Goal: Information Seeking & Learning: Learn about a topic

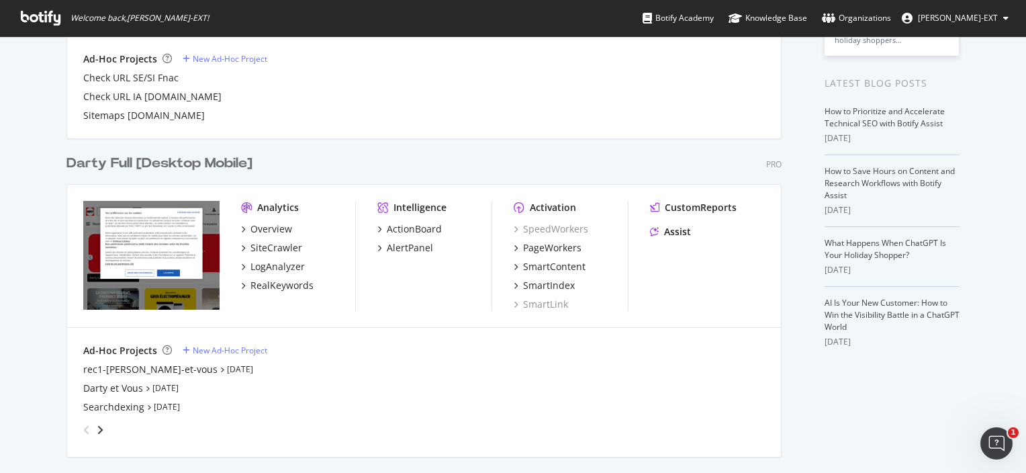
scroll to position [239, 0]
click at [273, 228] on div "Overview" at bounding box center [271, 228] width 42 height 13
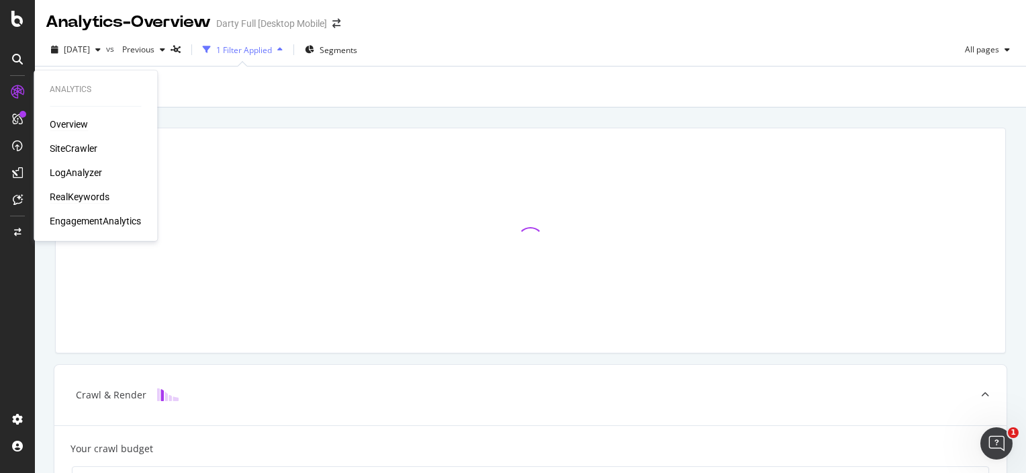
click at [69, 195] on div "RealKeywords" at bounding box center [80, 196] width 60 height 13
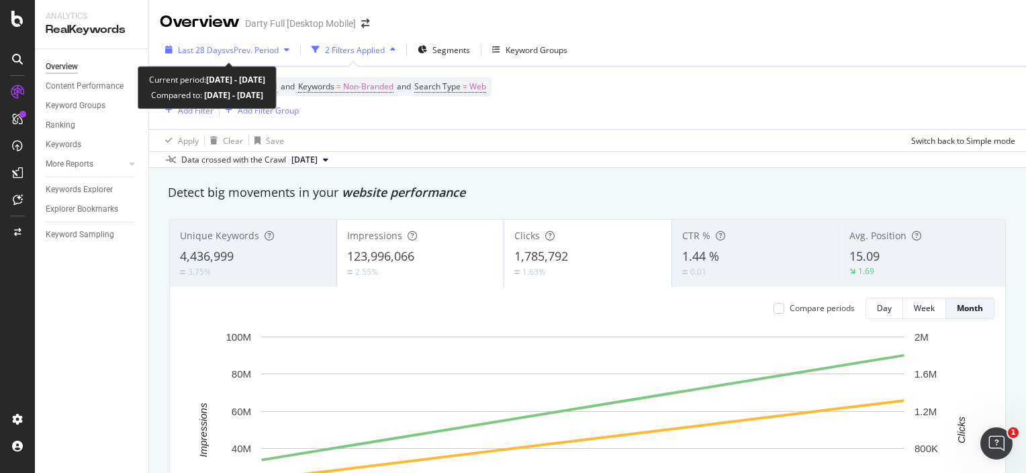
click at [221, 40] on div "Last 28 Days vs Prev. Period" at bounding box center [227, 50] width 135 height 20
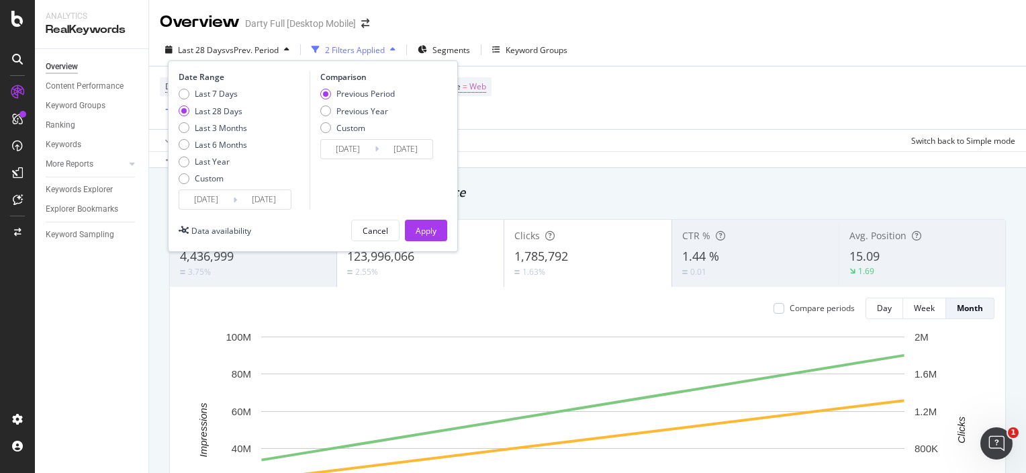
click at [359, 155] on input "[DATE]" at bounding box center [348, 149] width 54 height 19
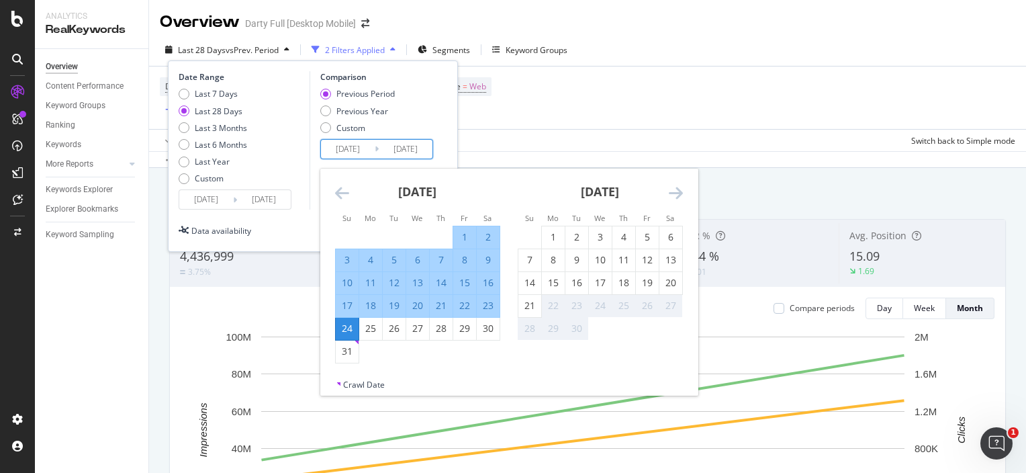
click at [335, 191] on icon "Move backward to switch to the previous month." at bounding box center [342, 193] width 14 height 16
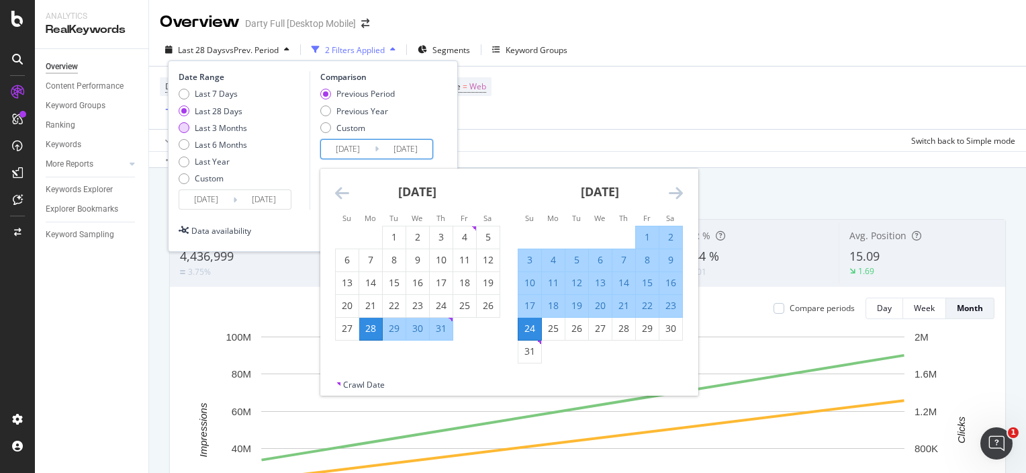
click at [223, 129] on div "Last 3 Months" at bounding box center [221, 127] width 52 height 11
type input "[DATE]"
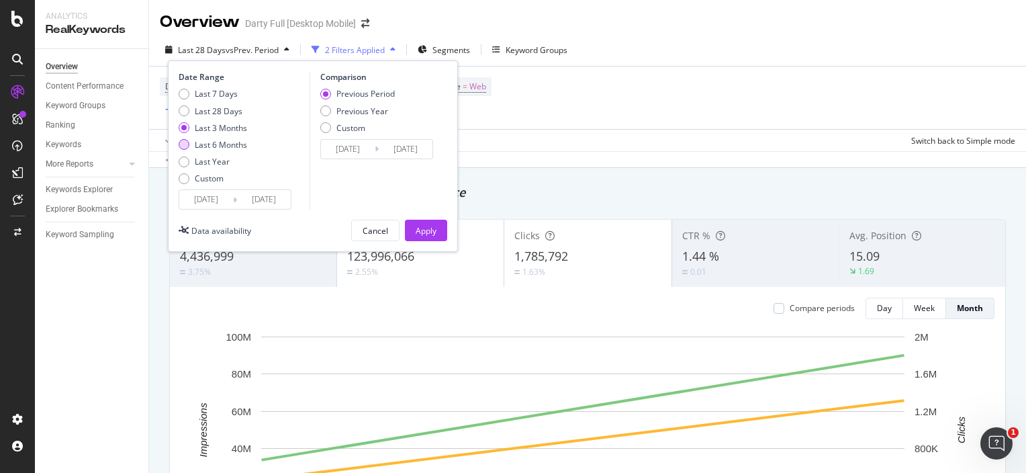
click at [221, 145] on div "Last 6 Months" at bounding box center [221, 144] width 52 height 11
type input "[DATE]"
click at [435, 228] on div "Apply" at bounding box center [426, 230] width 21 height 11
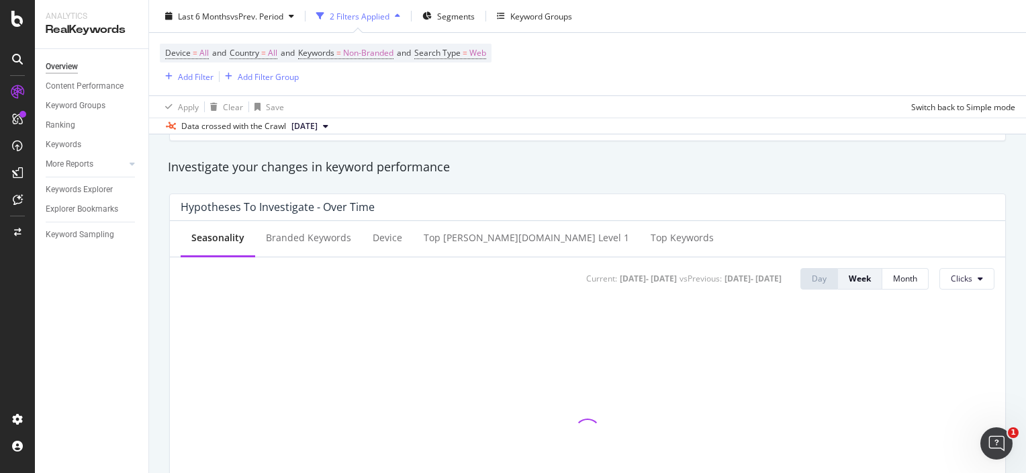
scroll to position [461, 0]
click at [500, 318] on div at bounding box center [588, 430] width 814 height 263
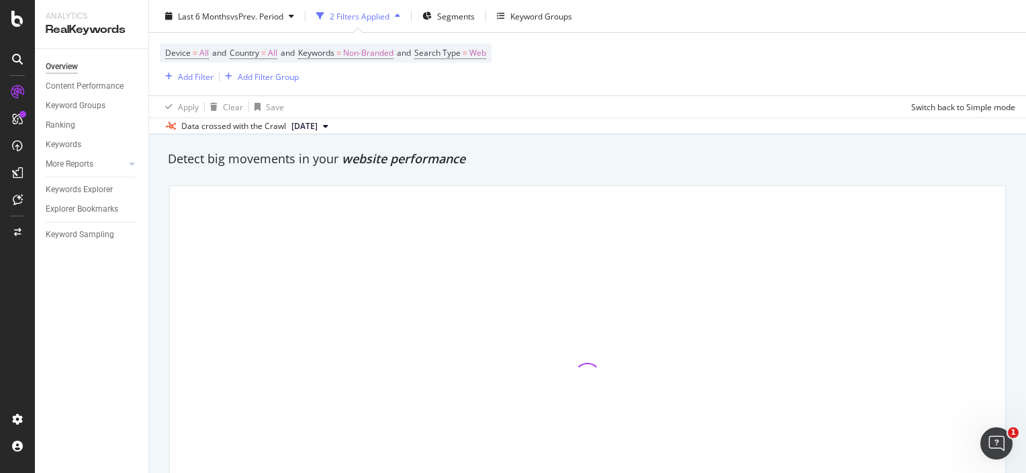
scroll to position [30, 0]
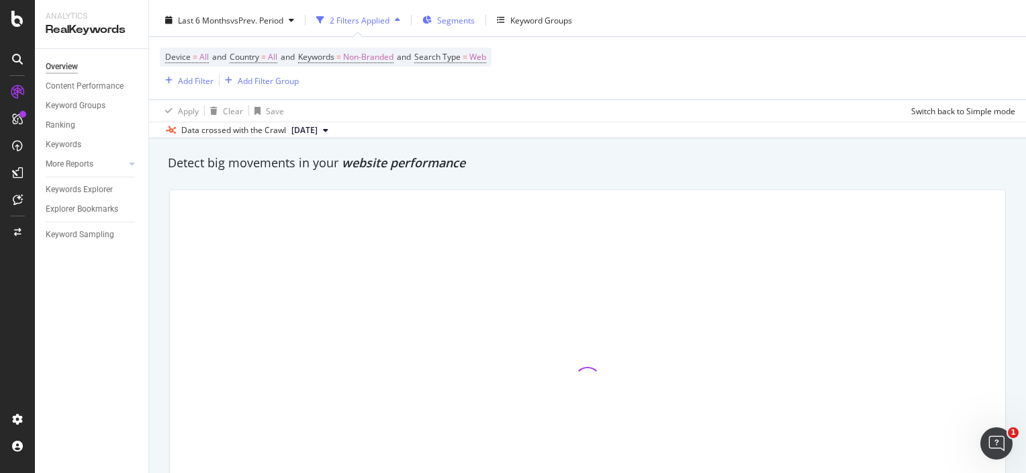
click at [432, 19] on icon "button" at bounding box center [426, 20] width 9 height 8
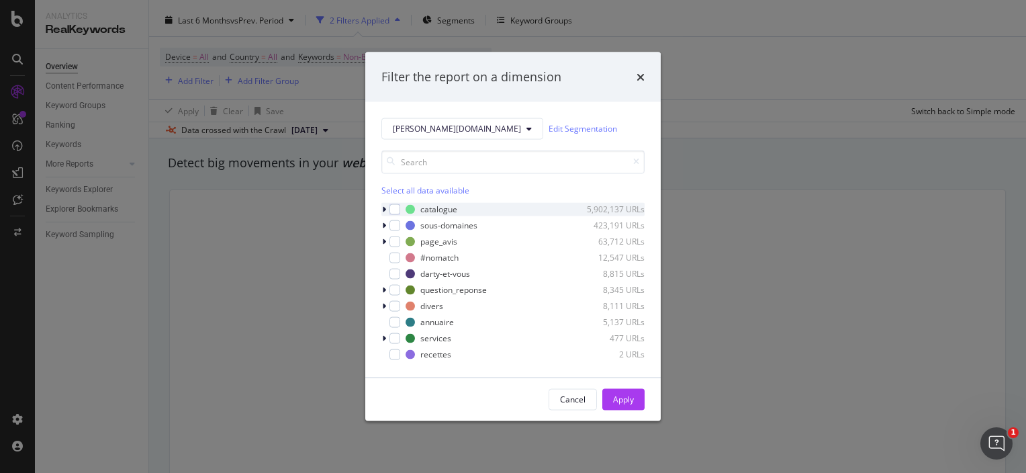
click at [383, 206] on icon "modal" at bounding box center [384, 209] width 4 height 8
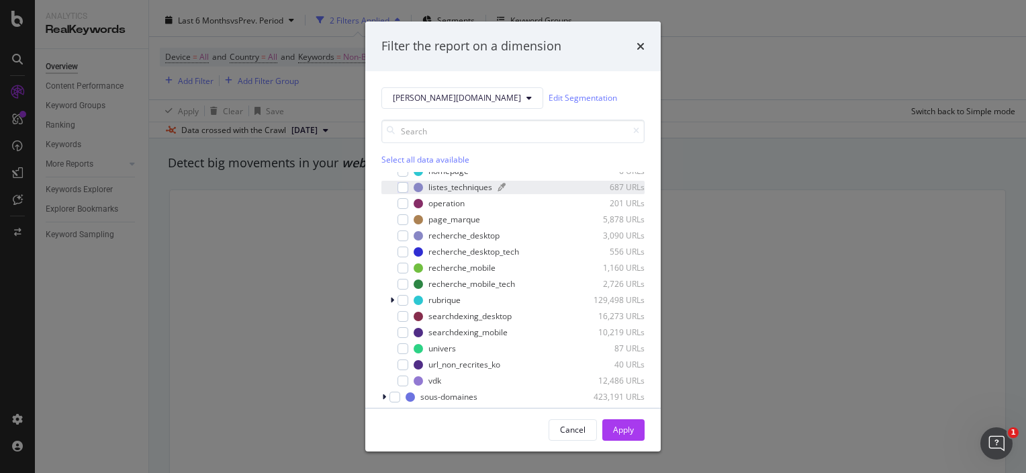
scroll to position [98, 0]
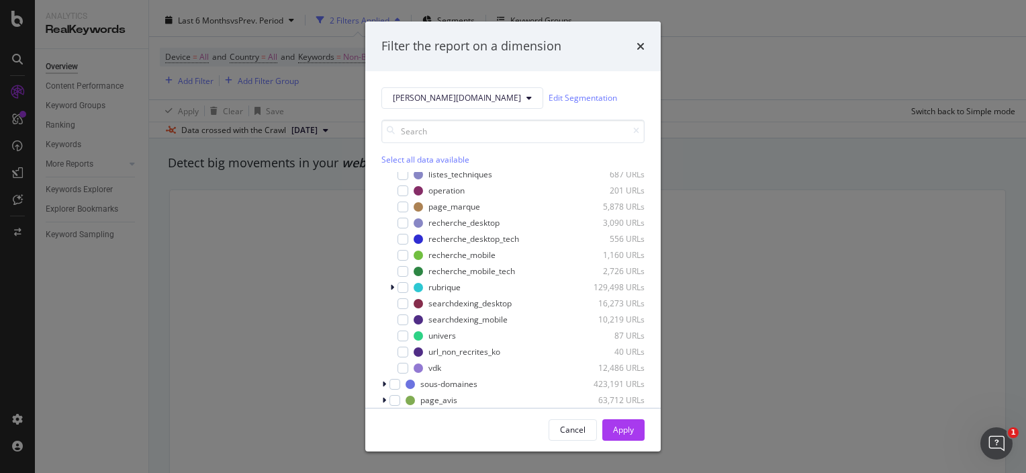
click at [684, 346] on div "Filter the report on a dimension [PERSON_NAME][DOMAIN_NAME] Edit Segmentation S…" at bounding box center [513, 236] width 1026 height 473
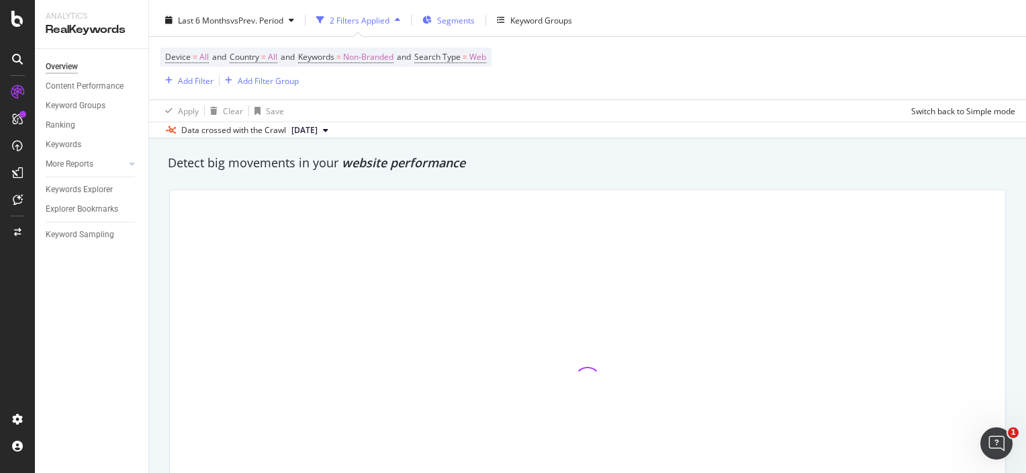
click at [444, 26] on div "Segments" at bounding box center [456, 20] width 38 height 11
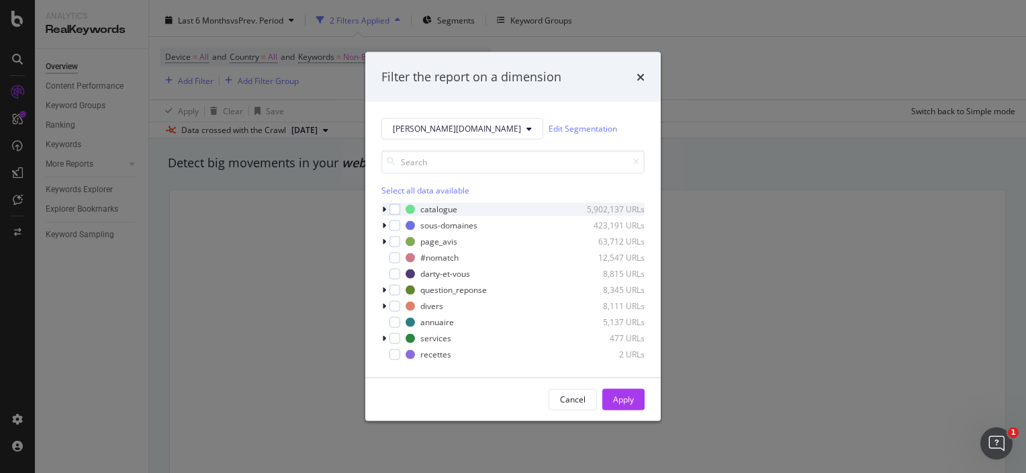
click at [383, 210] on icon "modal" at bounding box center [384, 209] width 4 height 8
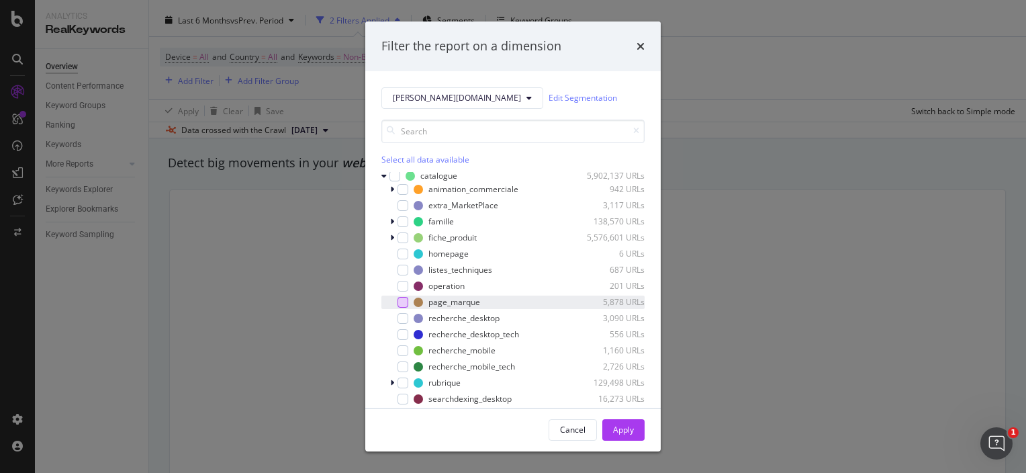
scroll to position [7, 0]
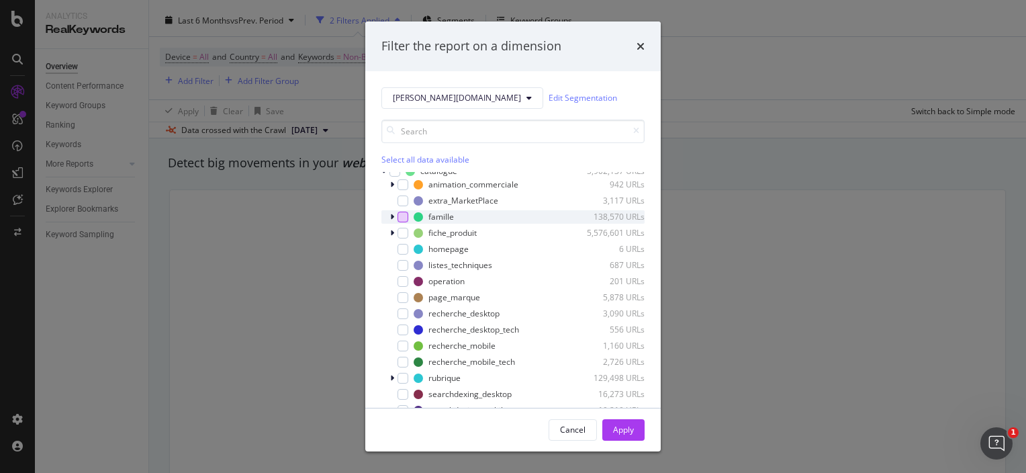
click at [404, 214] on div "modal" at bounding box center [403, 217] width 11 height 11
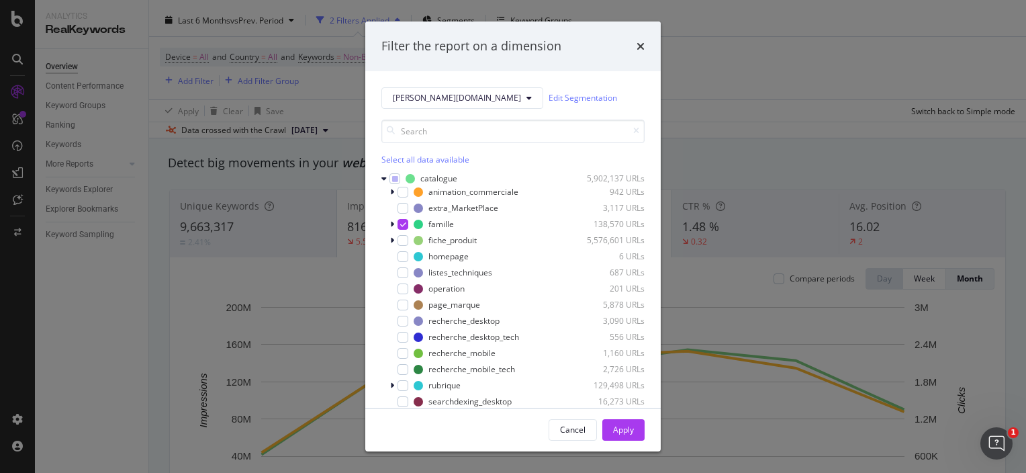
click at [709, 89] on div "Filter the report on a dimension [PERSON_NAME][DOMAIN_NAME] Edit Segmentation S…" at bounding box center [513, 236] width 1026 height 473
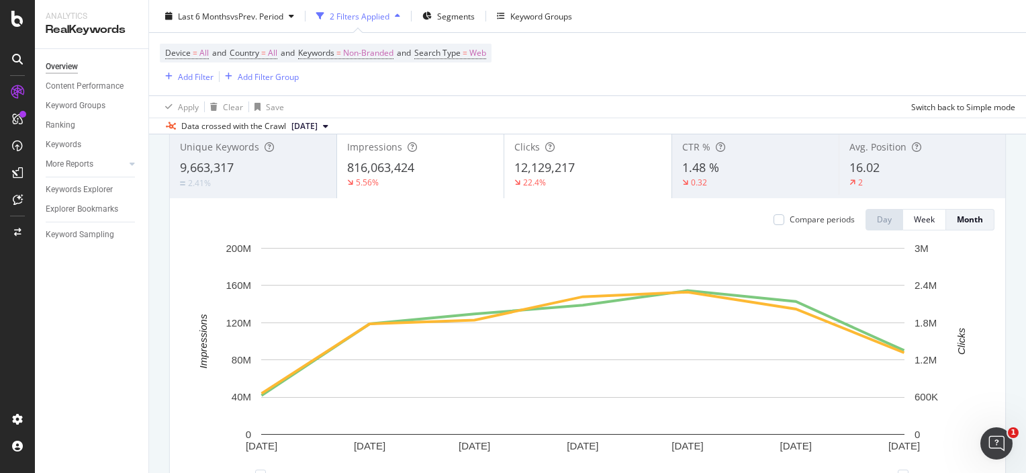
scroll to position [89, 0]
click at [919, 218] on div "Week" at bounding box center [924, 219] width 21 height 11
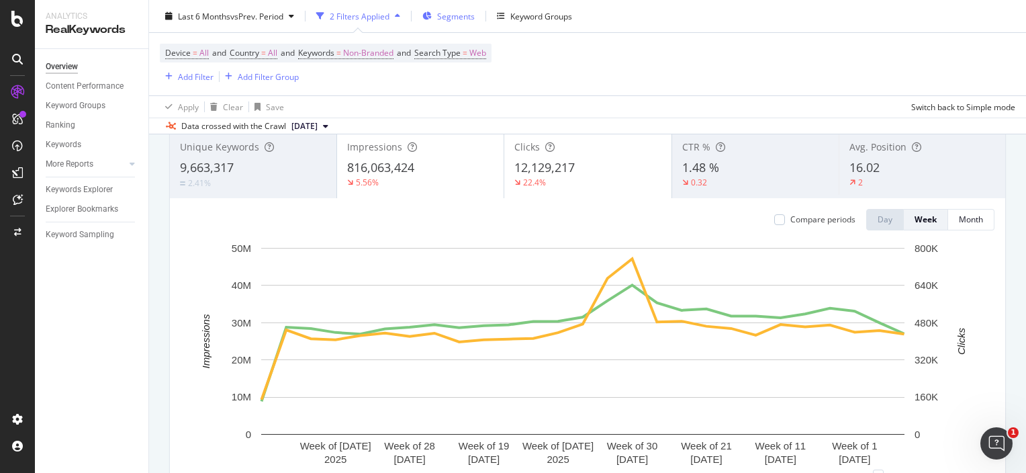
click at [461, 20] on span "Segments" at bounding box center [456, 15] width 38 height 11
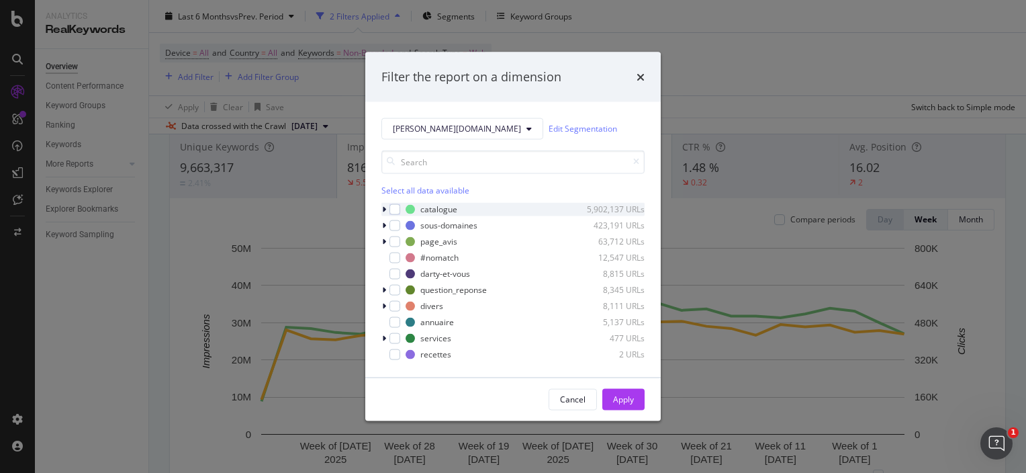
click at [384, 207] on icon "modal" at bounding box center [384, 209] width 4 height 8
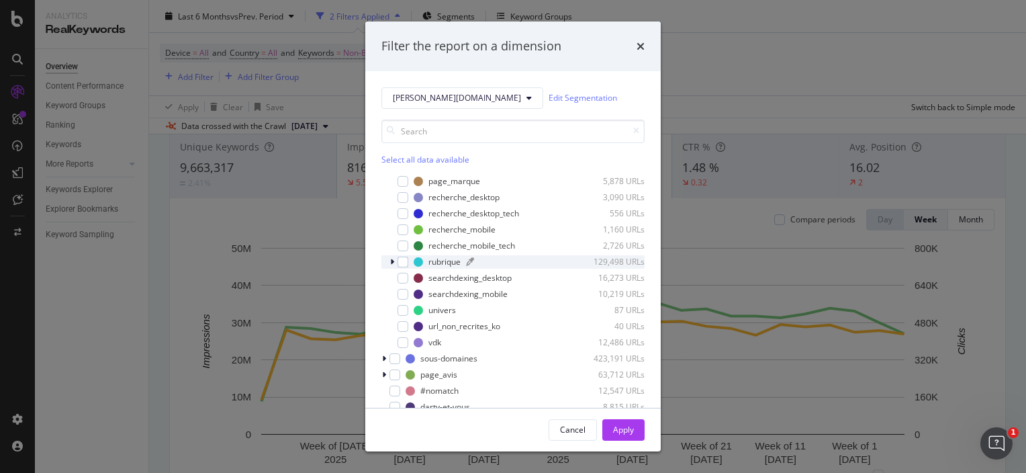
scroll to position [124, 0]
click at [404, 280] on div "modal" at bounding box center [403, 278] width 11 height 11
click at [402, 289] on div "modal" at bounding box center [403, 294] width 11 height 11
click at [632, 430] on div "Apply" at bounding box center [623, 429] width 21 height 11
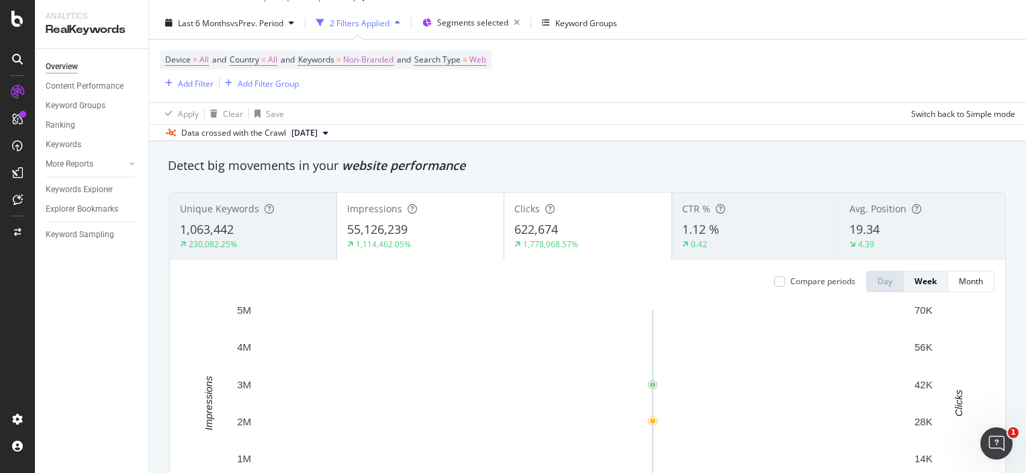
scroll to position [27, 0]
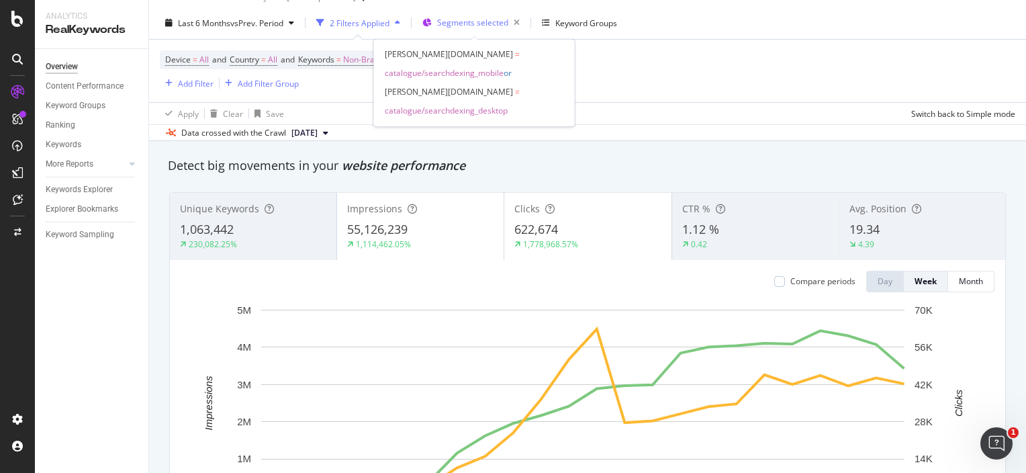
click at [473, 22] on span "Segments selected" at bounding box center [472, 22] width 71 height 11
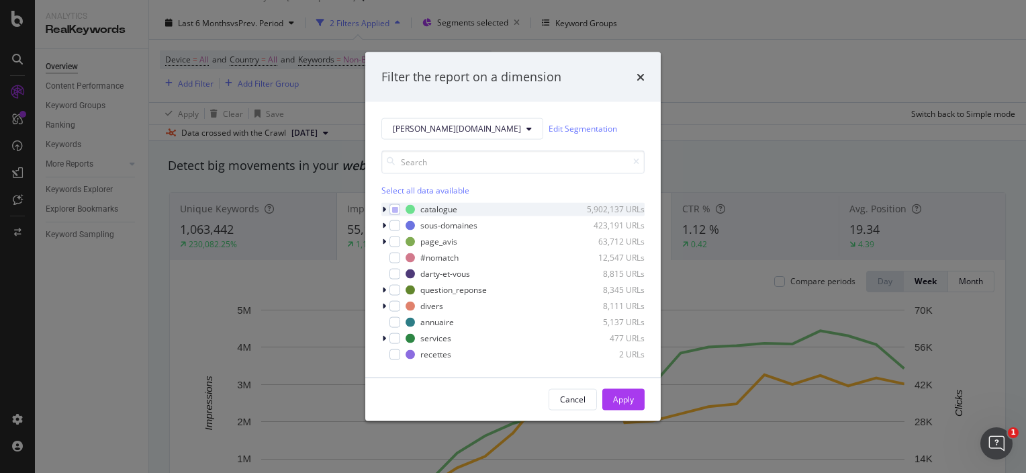
click at [382, 206] on icon "modal" at bounding box center [384, 209] width 4 height 8
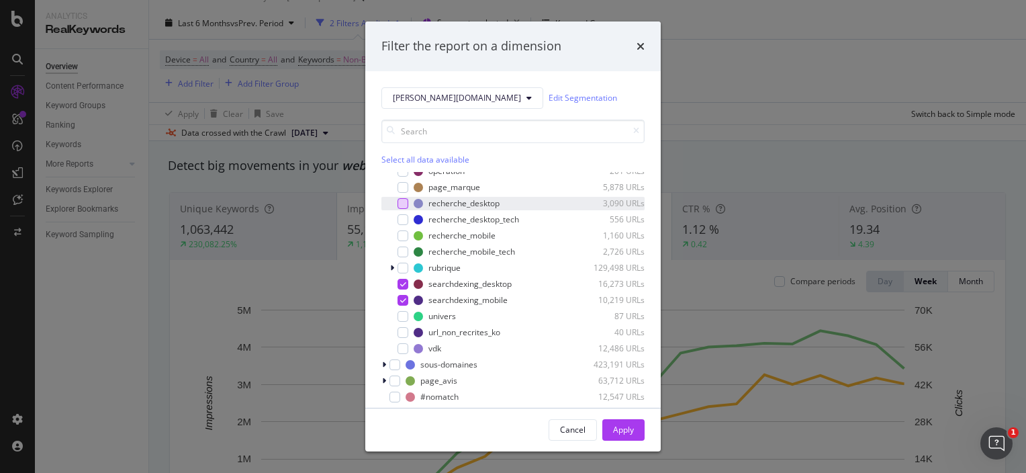
scroll to position [124, 0]
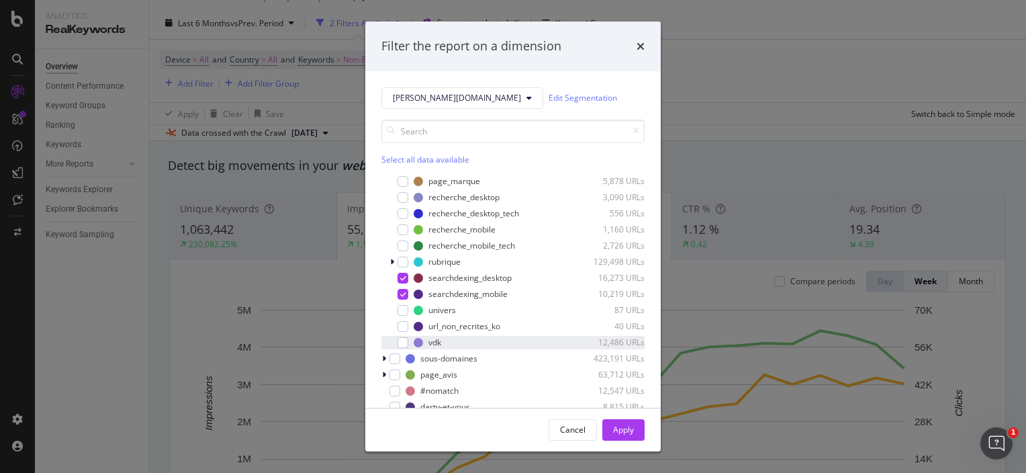
click at [401, 348] on div "vdk 12,486 URLs" at bounding box center [512, 342] width 263 height 13
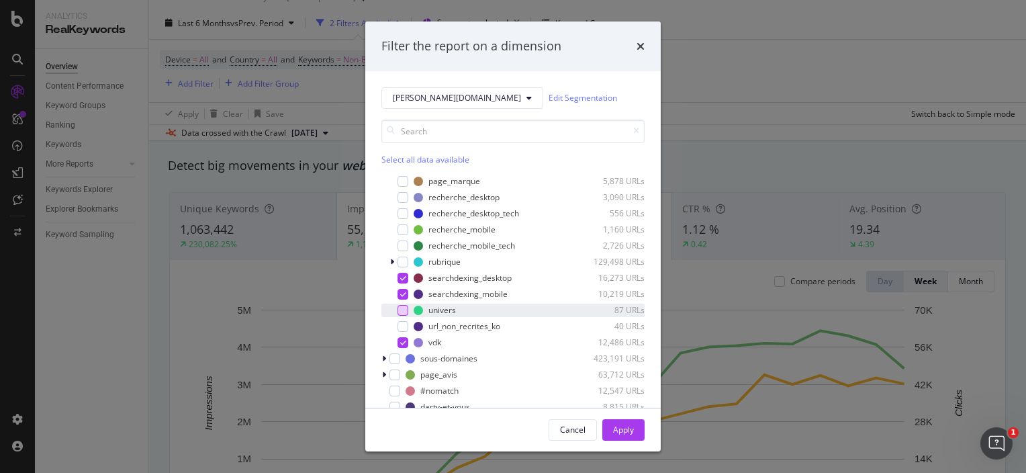
click at [402, 307] on div "modal" at bounding box center [403, 310] width 11 height 11
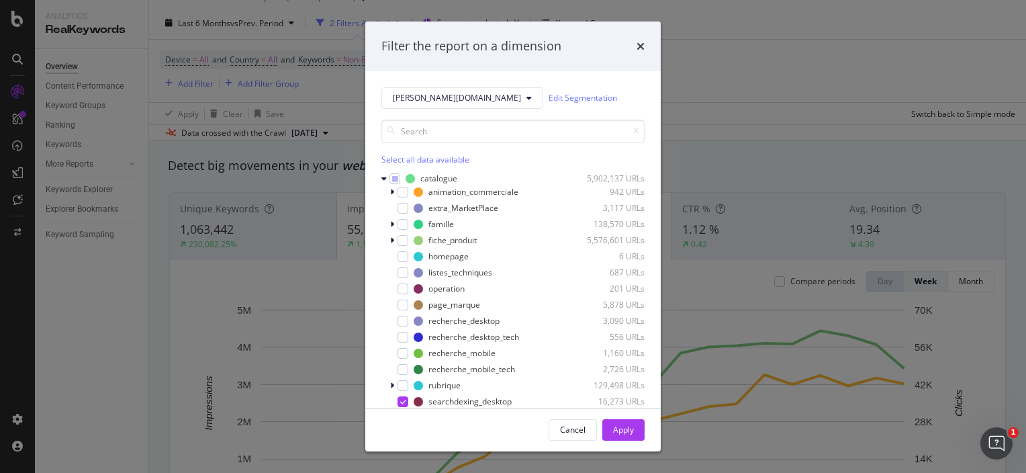
scroll to position [0, 0]
click at [399, 219] on div "modal" at bounding box center [403, 224] width 11 height 11
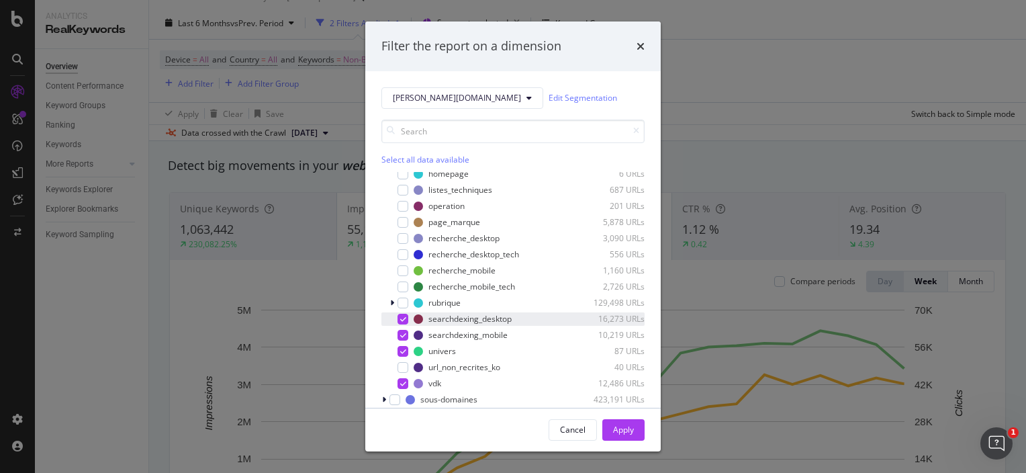
scroll to position [112, 0]
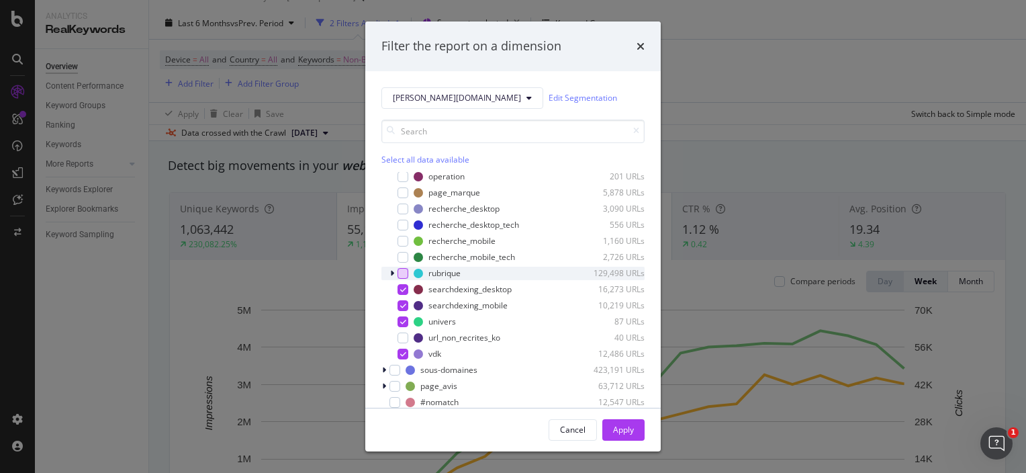
click at [406, 271] on div "modal" at bounding box center [403, 273] width 11 height 11
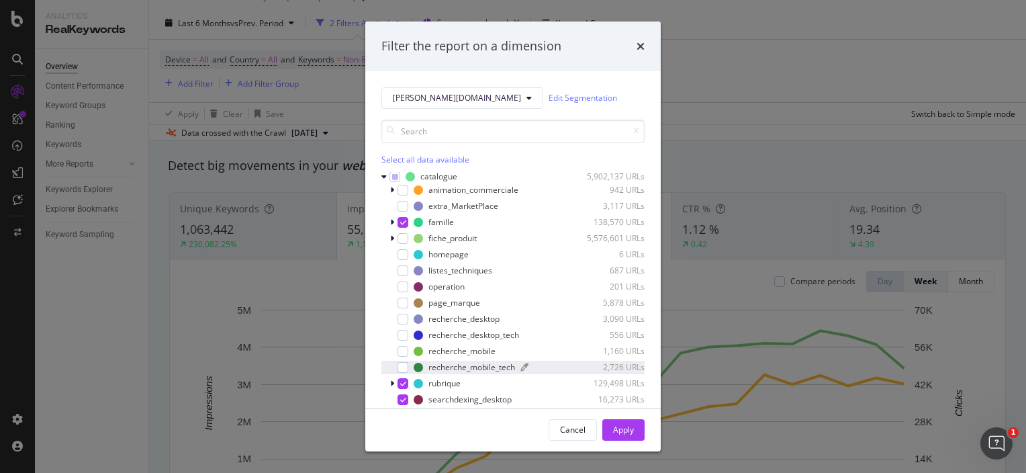
scroll to position [1, 0]
click at [625, 430] on div "Apply" at bounding box center [623, 429] width 21 height 11
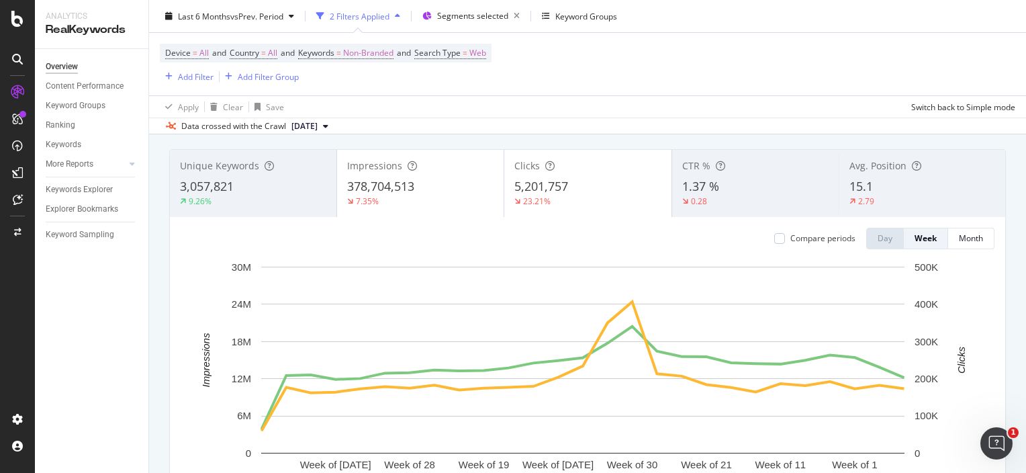
scroll to position [21, 0]
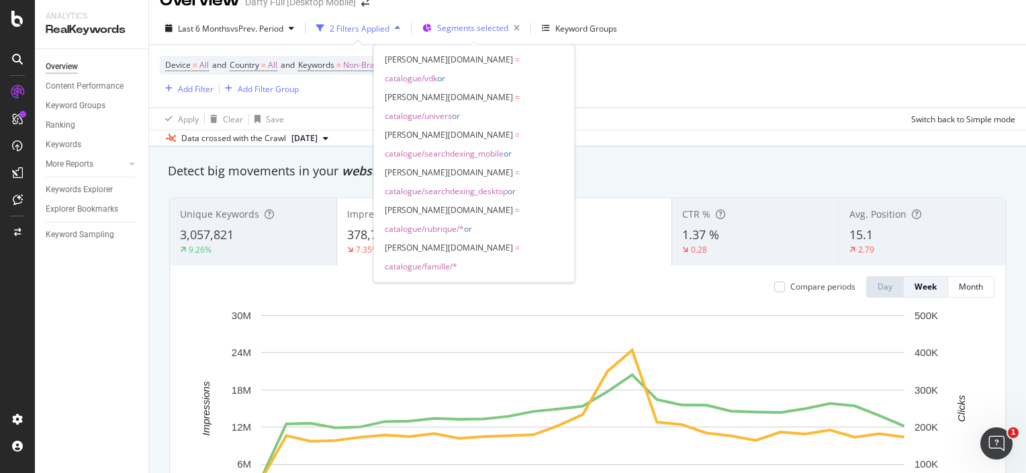
click at [467, 32] on span "Segments selected" at bounding box center [472, 27] width 71 height 11
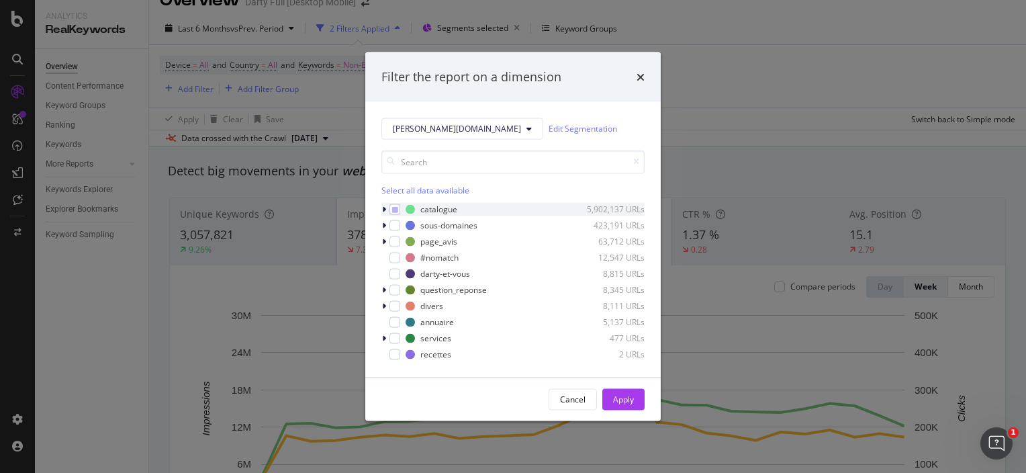
click at [382, 207] on icon "modal" at bounding box center [384, 209] width 4 height 8
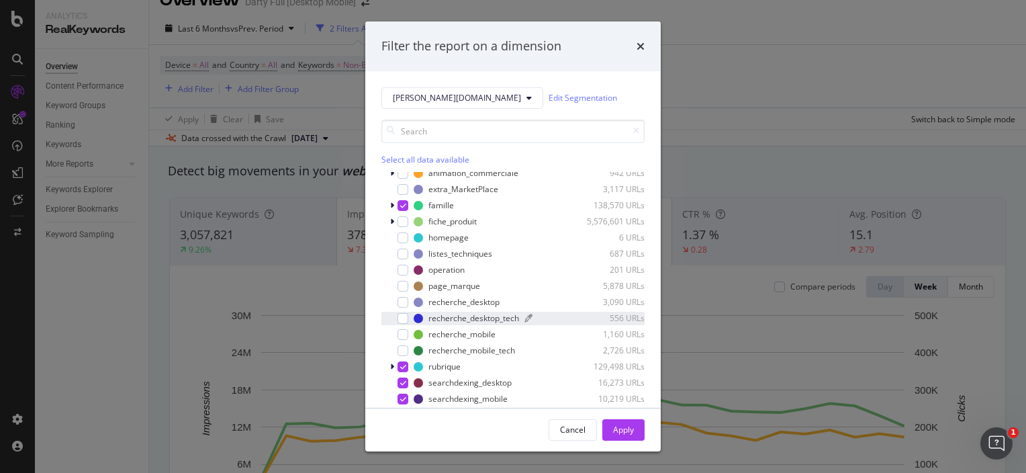
scroll to position [21, 0]
click at [406, 200] on icon "modal" at bounding box center [403, 203] width 6 height 7
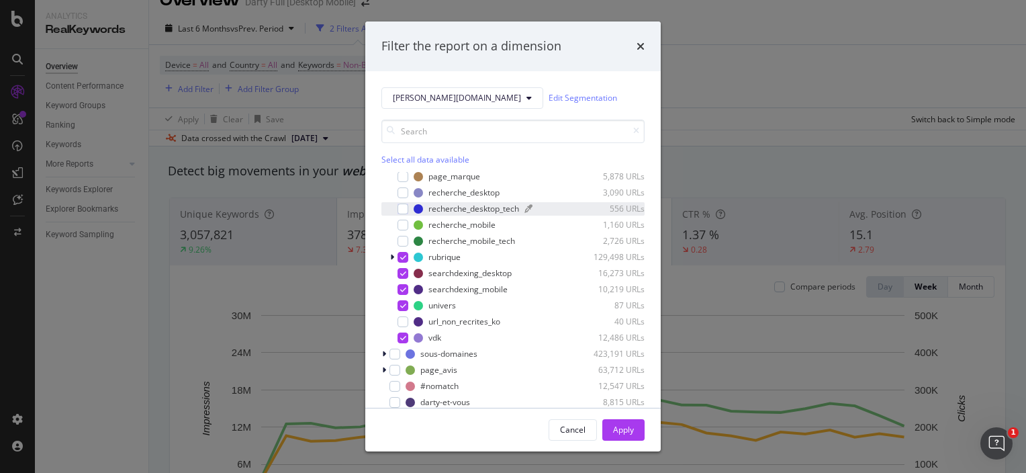
scroll to position [133, 0]
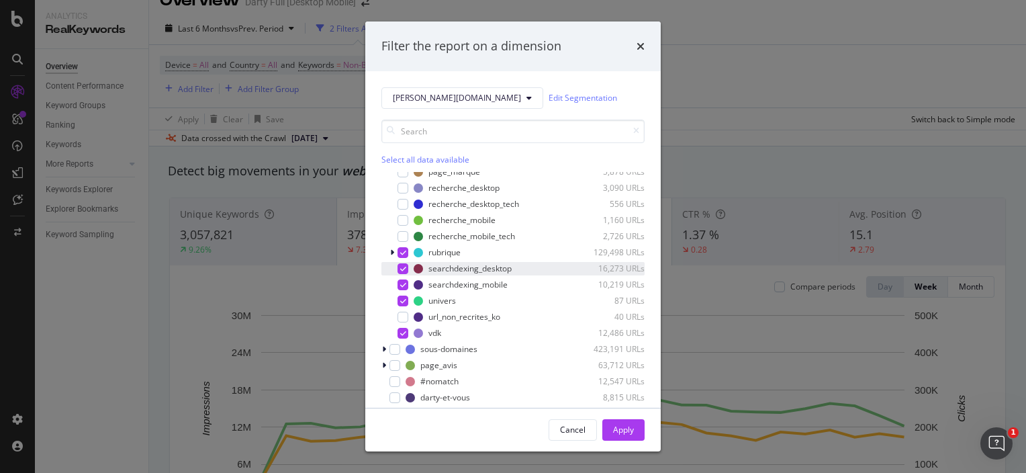
click at [398, 267] on div "modal" at bounding box center [403, 268] width 11 height 11
click at [400, 249] on icon "modal" at bounding box center [403, 252] width 6 height 7
click at [400, 267] on div "modal" at bounding box center [403, 268] width 11 height 11
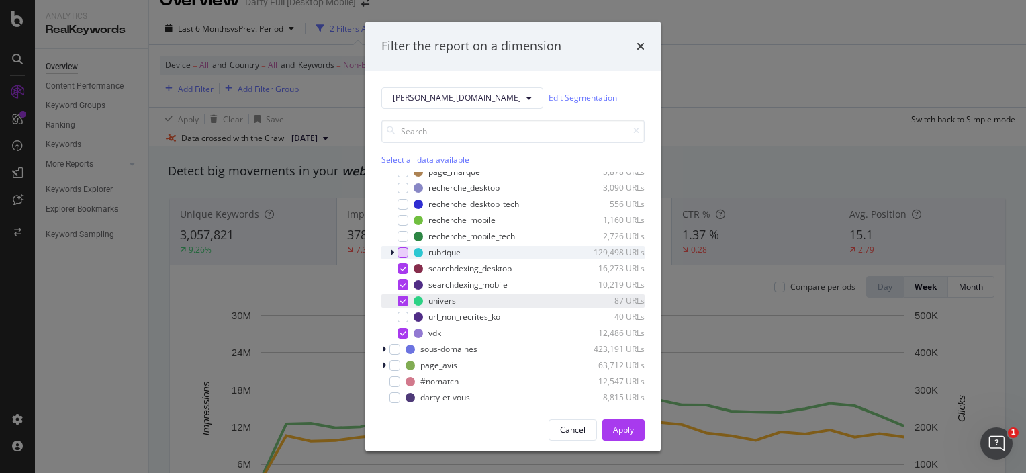
click at [406, 301] on div "modal" at bounding box center [403, 300] width 11 height 11
click at [610, 424] on button "Apply" at bounding box center [623, 429] width 42 height 21
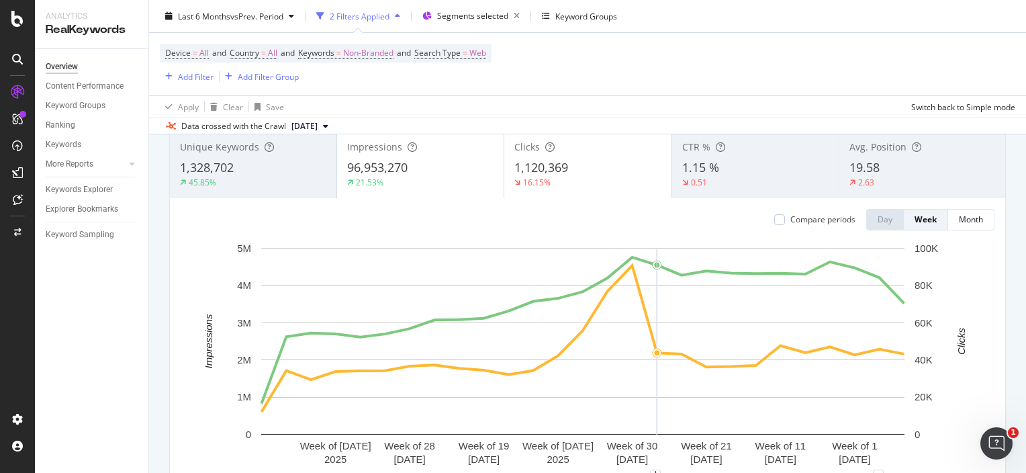
scroll to position [89, 0]
click at [966, 218] on div "Month" at bounding box center [971, 219] width 24 height 11
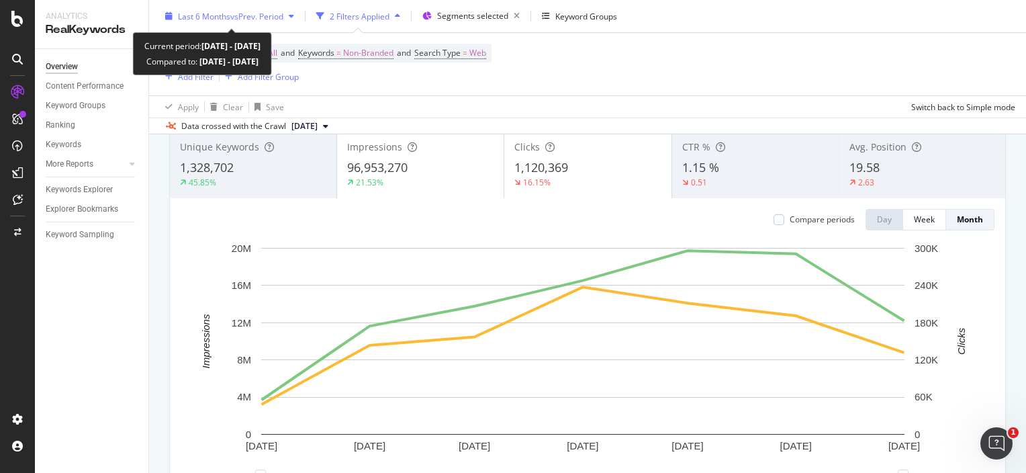
click at [265, 20] on span "vs Prev. Period" at bounding box center [256, 15] width 53 height 11
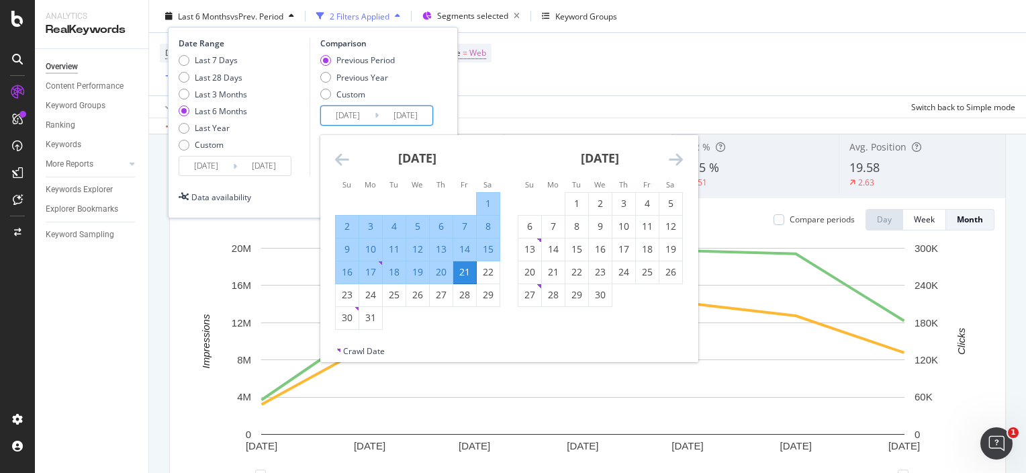
click at [330, 115] on input "[DATE]" at bounding box center [348, 115] width 54 height 19
click at [274, 128] on div "Last 7 Days Last 28 Days Last 3 Months Last 6 Months Last Year Custom" at bounding box center [243, 104] width 128 height 101
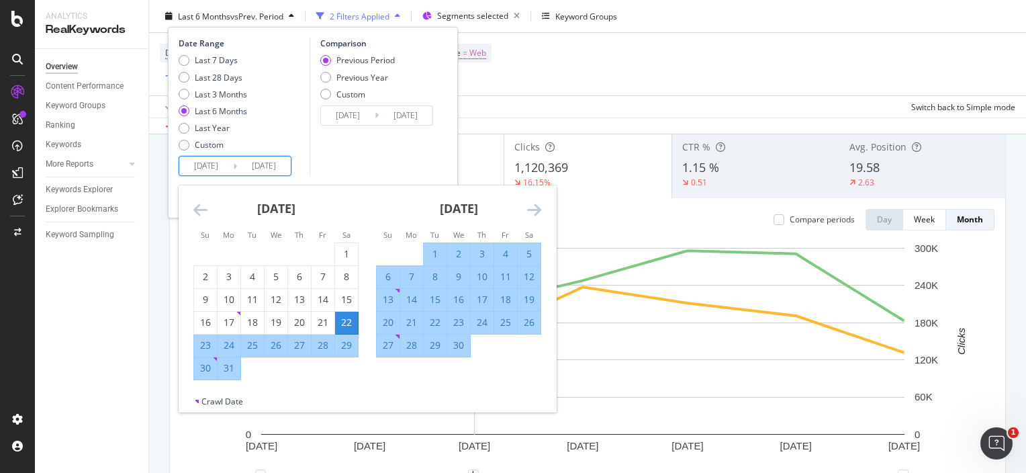
click at [246, 161] on input "[DATE]" at bounding box center [264, 165] width 54 height 19
click at [532, 208] on icon "Move forward to switch to the next month." at bounding box center [534, 209] width 14 height 16
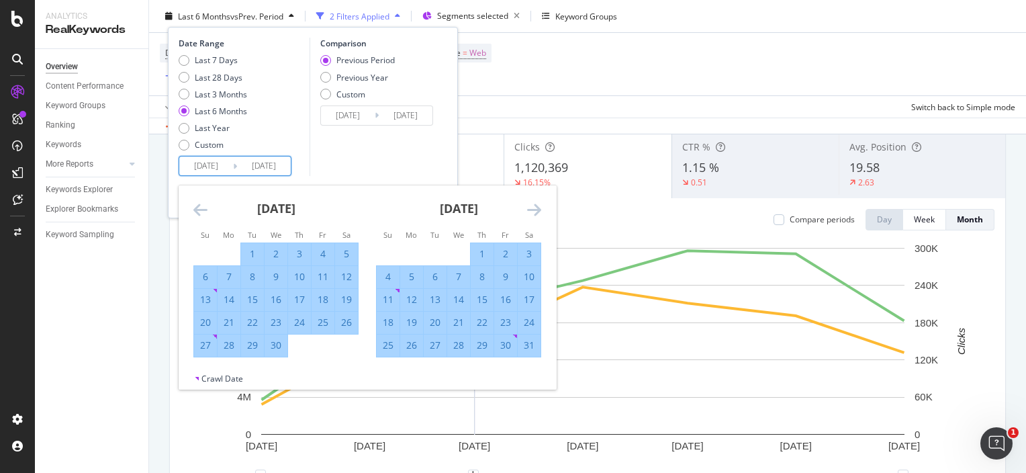
click at [532, 208] on icon "Move forward to switch to the next month." at bounding box center [534, 209] width 14 height 16
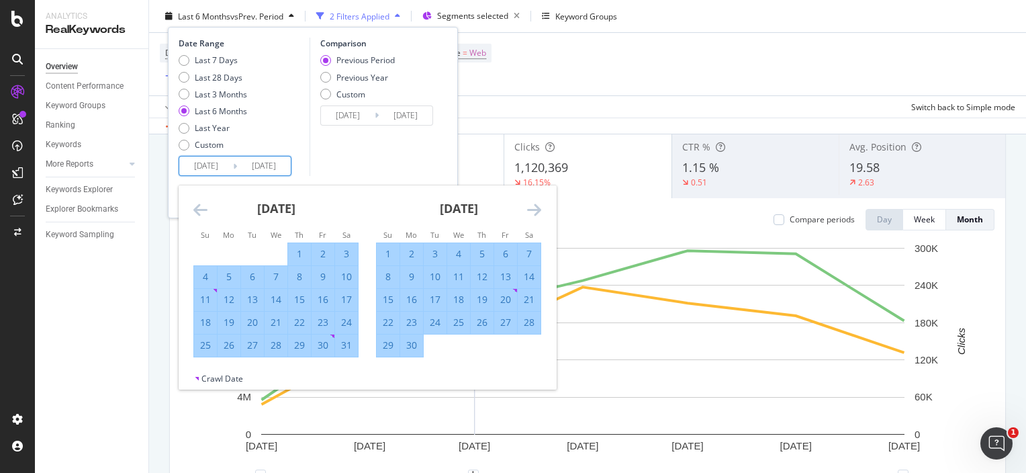
click at [532, 208] on icon "Move forward to switch to the next month." at bounding box center [534, 209] width 14 height 16
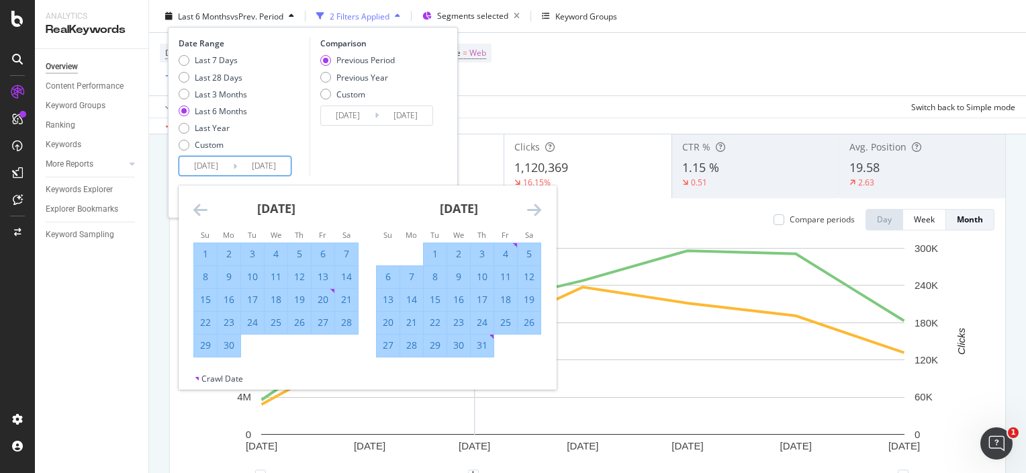
click at [532, 208] on icon "Move forward to switch to the next month." at bounding box center [534, 209] width 14 height 16
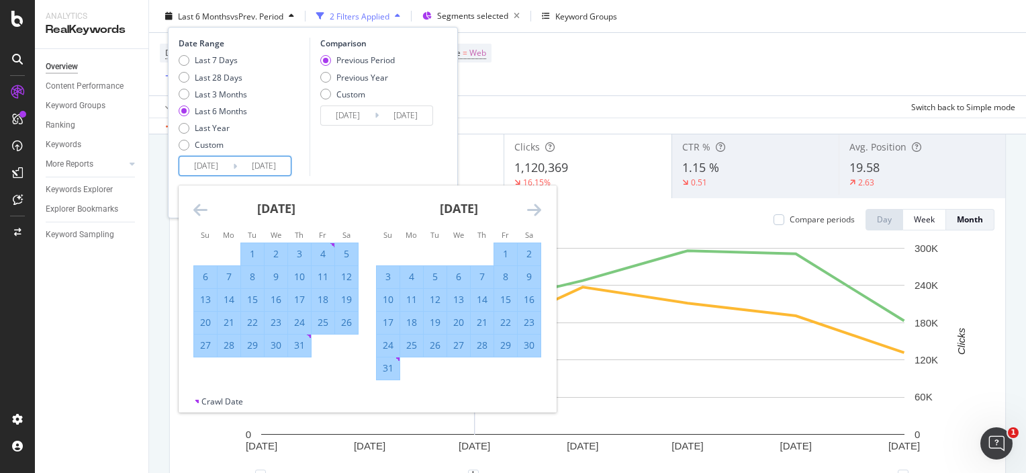
click at [532, 208] on icon "Move forward to switch to the next month." at bounding box center [534, 209] width 14 height 16
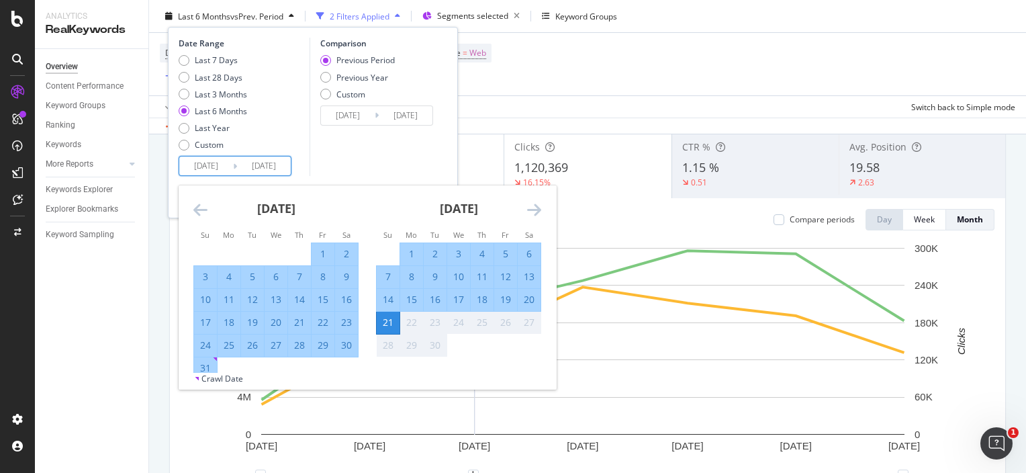
click at [204, 371] on div "31" at bounding box center [205, 367] width 23 height 13
type input "[DATE]"
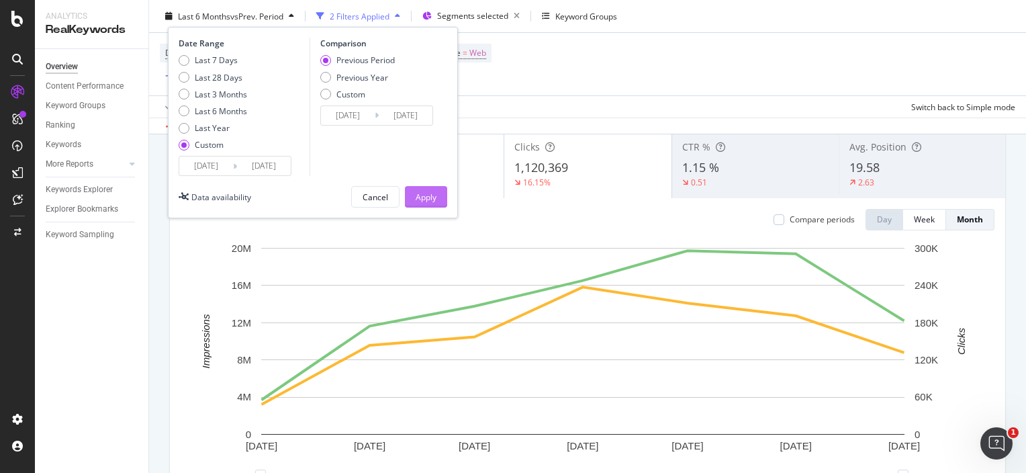
click at [416, 198] on div "Apply" at bounding box center [426, 196] width 21 height 11
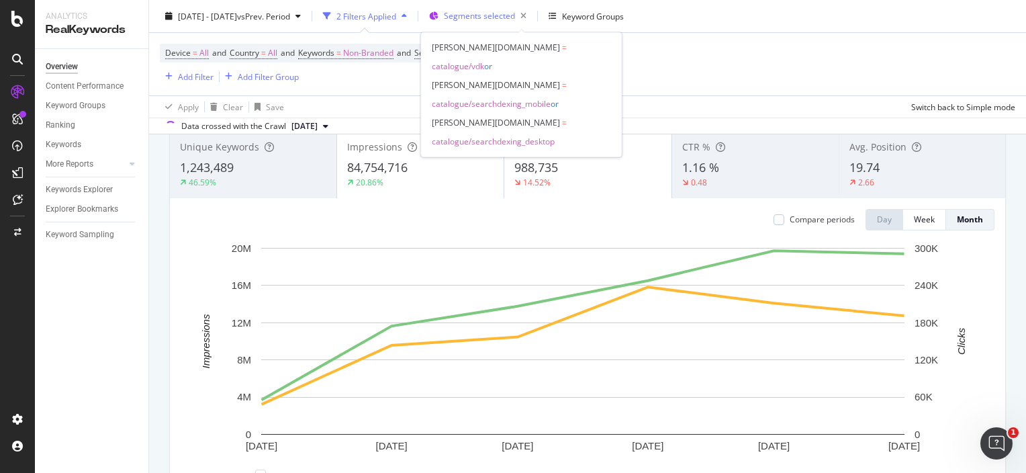
click at [504, 10] on span "Segments selected" at bounding box center [479, 15] width 71 height 11
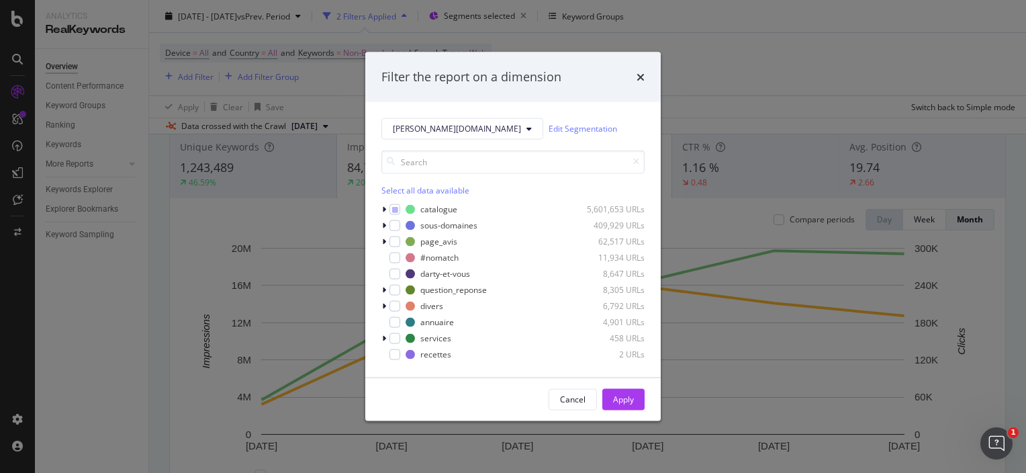
click at [720, 63] on div "Filter the report on a dimension [PERSON_NAME][DOMAIN_NAME] Edit Segmentation S…" at bounding box center [513, 236] width 1026 height 473
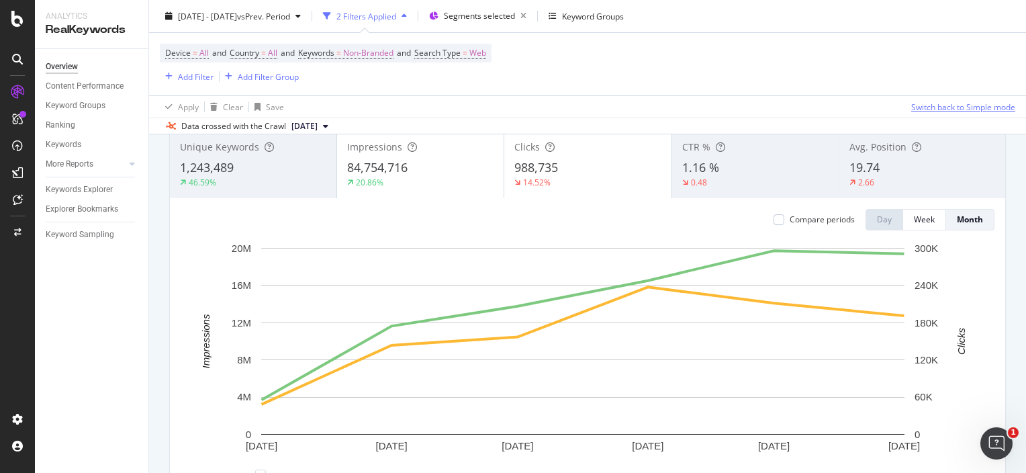
click at [911, 99] on div "Switch back to Simple mode" at bounding box center [963, 107] width 104 height 20
click at [915, 215] on div "Week" at bounding box center [924, 219] width 21 height 11
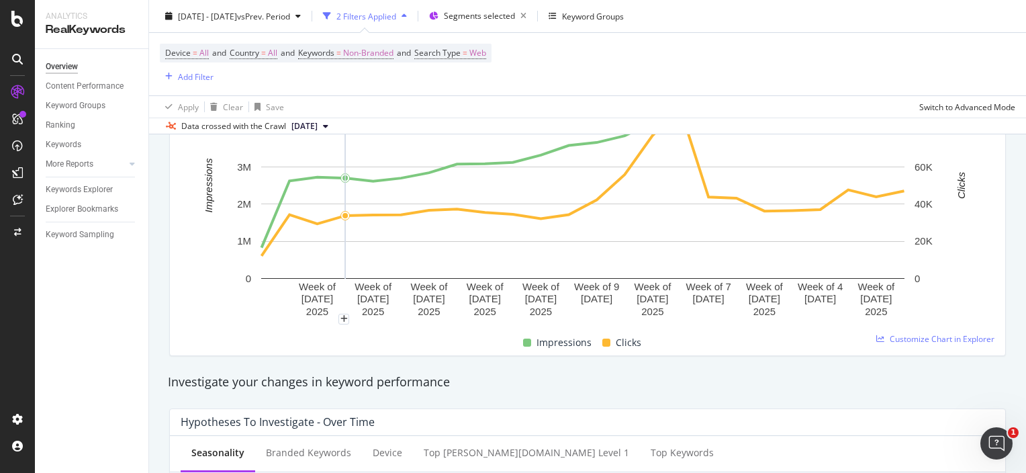
scroll to position [247, 0]
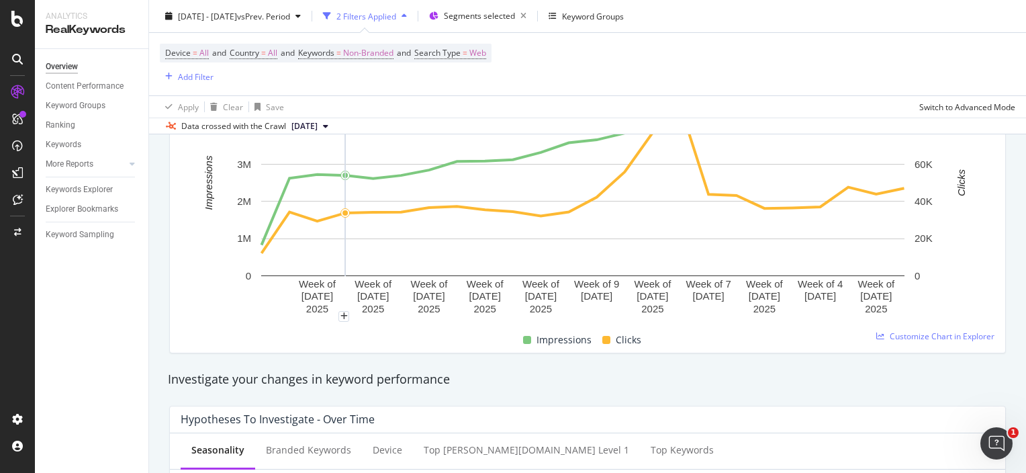
click at [766, 70] on div "Device = All and Country = All and Keywords = Non-Branded and Search Type = Web…" at bounding box center [588, 64] width 856 height 62
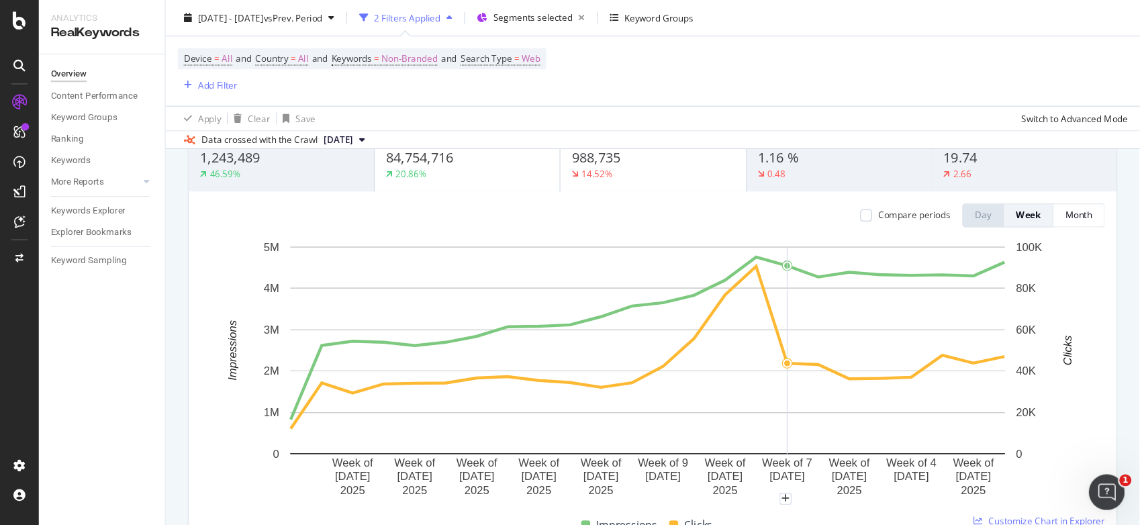
scroll to position [114, 0]
